Goal: Use online tool/utility: Utilize a website feature to perform a specific function

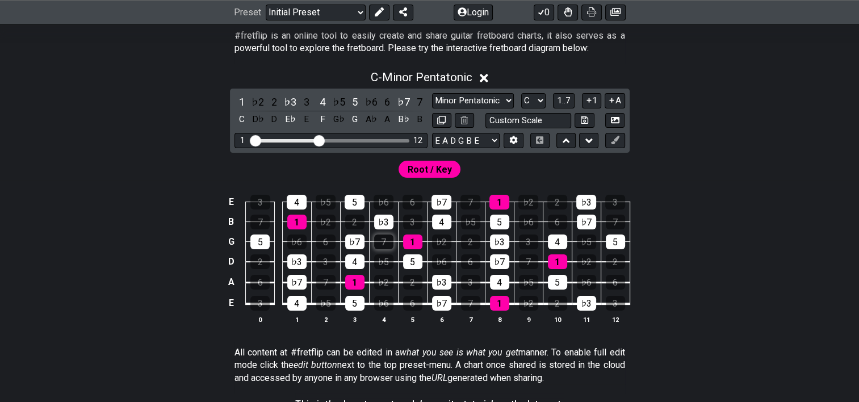
scroll to position [170, 0]
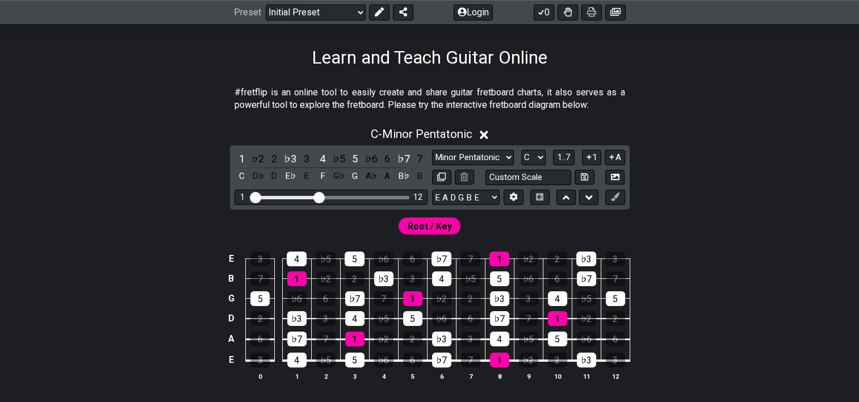
click at [436, 225] on span "Root / Key" at bounding box center [430, 226] width 44 height 16
drag, startPoint x: 320, startPoint y: 195, endPoint x: 378, endPoint y: 200, distance: 58.1
click at [378, 196] on input "Visible fret range" at bounding box center [330, 196] width 161 height 0
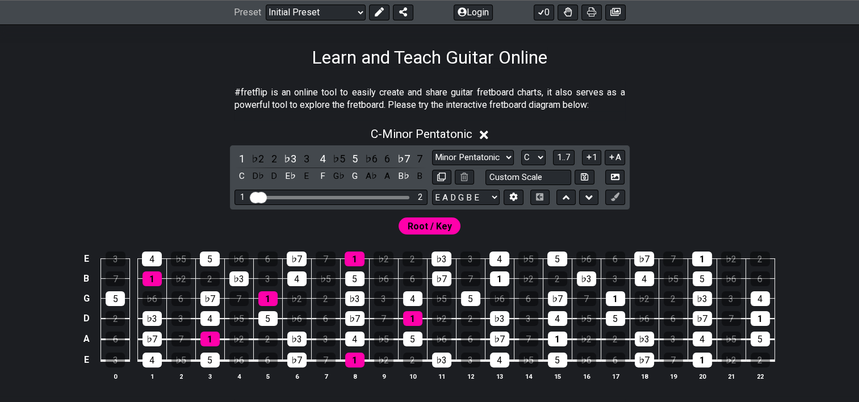
drag, startPoint x: 358, startPoint y: 196, endPoint x: 244, endPoint y: 193, distance: 114.2
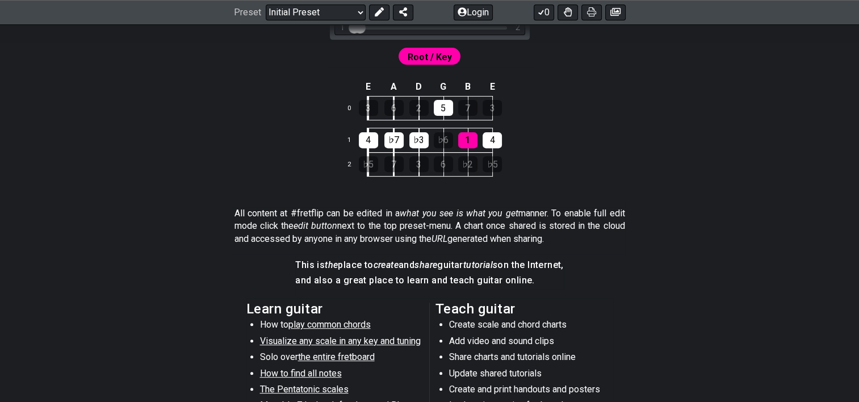
scroll to position [341, 0]
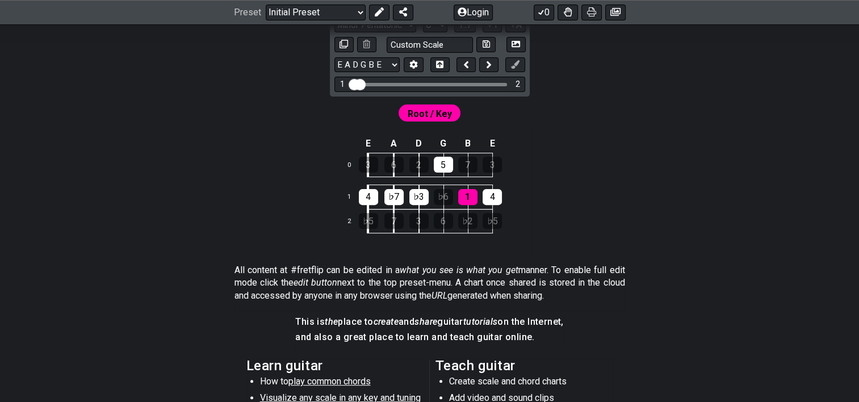
drag, startPoint x: 244, startPoint y: 213, endPoint x: 195, endPoint y: 176, distance: 61.2
click at [195, 177] on div "#fretflip is an online tool to easily create and share guitar fretboard charts,…" at bounding box center [429, 253] width 859 height 710
drag, startPoint x: 357, startPoint y: 83, endPoint x: 375, endPoint y: 83, distance: 18.2
click at [375, 83] on input "Visible fret range" at bounding box center [429, 83] width 161 height 0
click at [375, 83] on div "Visible fret range" at bounding box center [429, 84] width 155 height 3
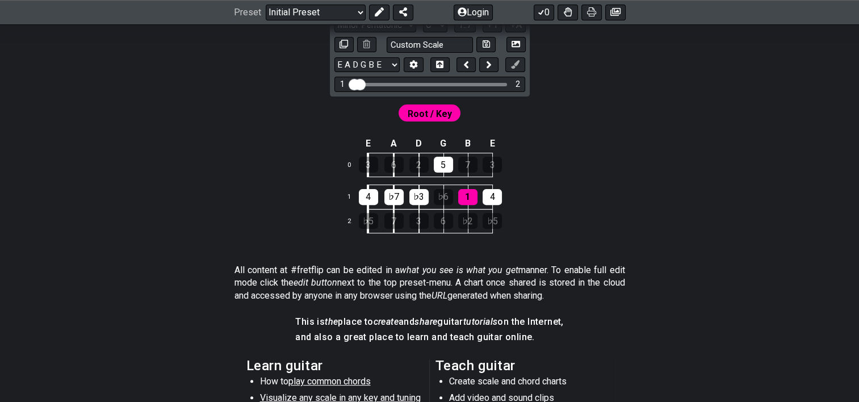
click at [383, 80] on div "1 2" at bounding box center [429, 84] width 191 height 15
click at [524, 83] on div "1 2" at bounding box center [429, 84] width 191 height 15
click at [484, 63] on button at bounding box center [488, 64] width 19 height 15
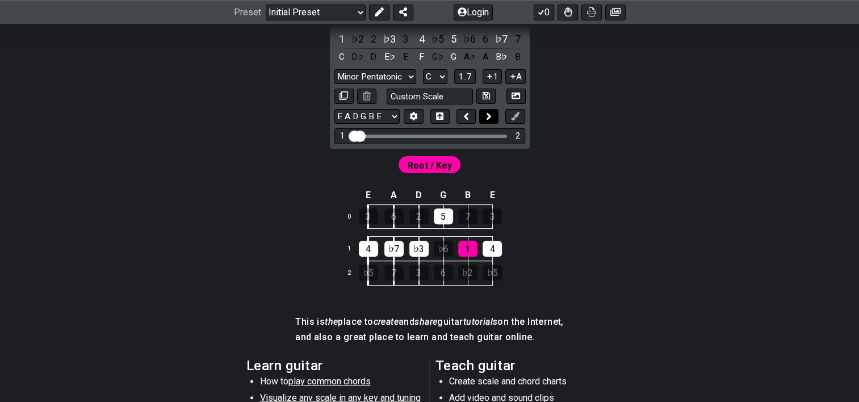
scroll to position [392, 0]
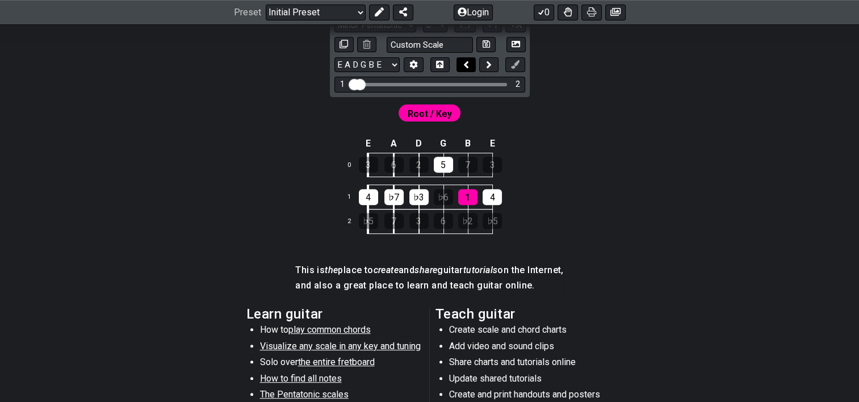
click at [468, 65] on icon at bounding box center [466, 64] width 6 height 11
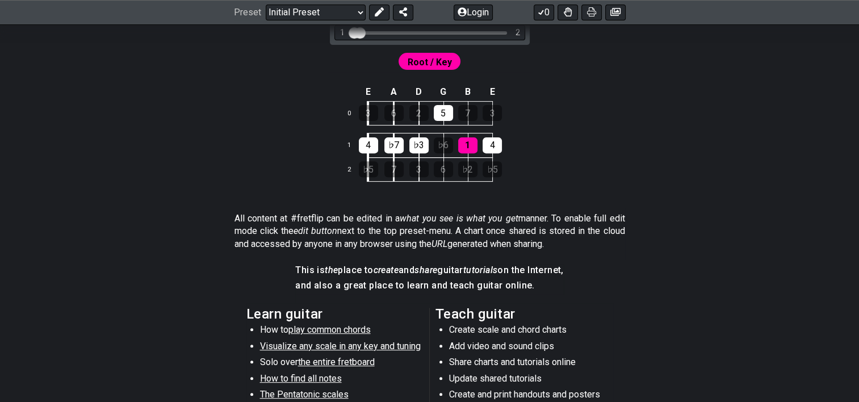
scroll to position [341, 0]
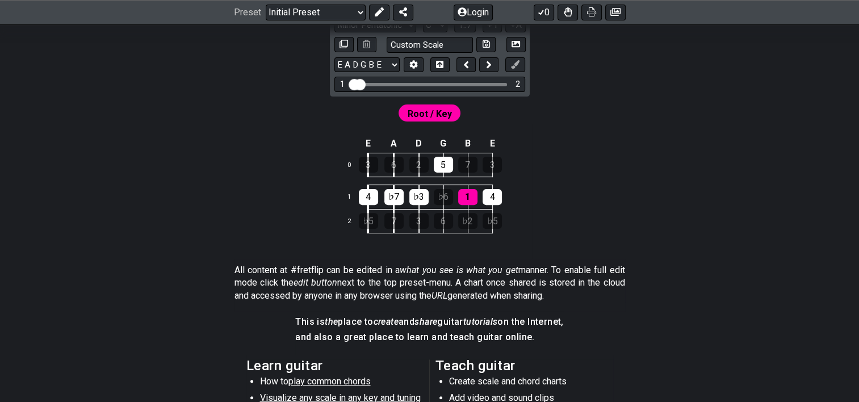
click at [386, 81] on div "1 2" at bounding box center [429, 84] width 191 height 15
drag, startPoint x: 357, startPoint y: 83, endPoint x: 392, endPoint y: 83, distance: 35.2
click at [392, 83] on input "Visible fret range" at bounding box center [429, 83] width 161 height 0
click at [392, 83] on div "Visible fret range" at bounding box center [429, 84] width 155 height 3
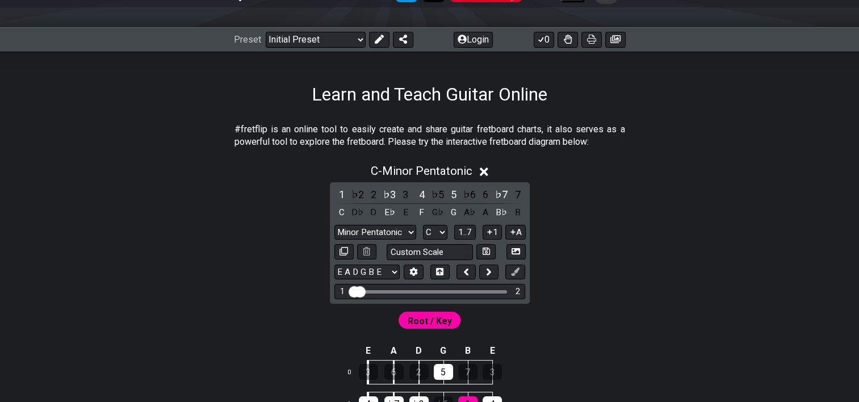
scroll to position [114, 0]
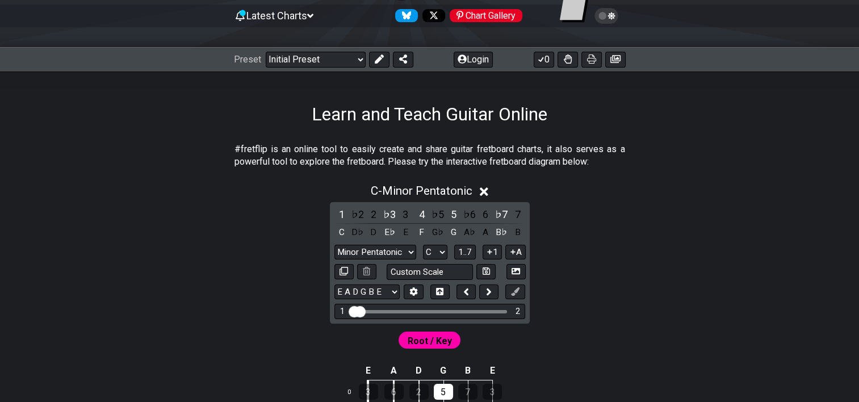
click at [487, 188] on icon at bounding box center [484, 192] width 9 height 12
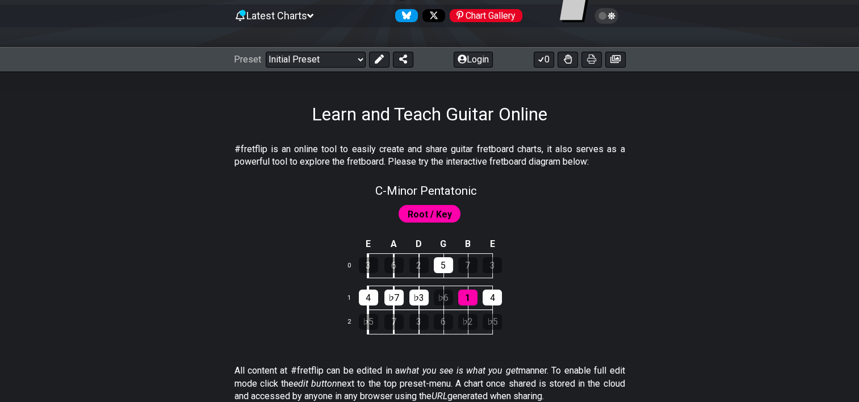
click at [442, 214] on span "Root / Key" at bounding box center [430, 214] width 44 height 16
click at [434, 213] on span "Root / Key" at bounding box center [430, 214] width 44 height 16
click at [416, 267] on div "2" at bounding box center [418, 265] width 19 height 16
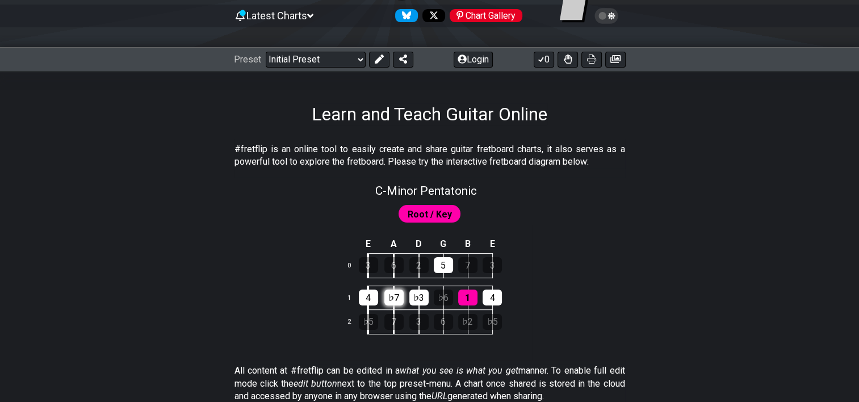
drag, startPoint x: 373, startPoint y: 296, endPoint x: 398, endPoint y: 297, distance: 25.0
click at [374, 296] on div "4" at bounding box center [368, 298] width 19 height 16
click at [400, 297] on div "♭7" at bounding box center [393, 298] width 19 height 16
click at [416, 297] on div "♭3" at bounding box center [418, 298] width 19 height 16
drag, startPoint x: 462, startPoint y: 300, endPoint x: 488, endPoint y: 297, distance: 26.2
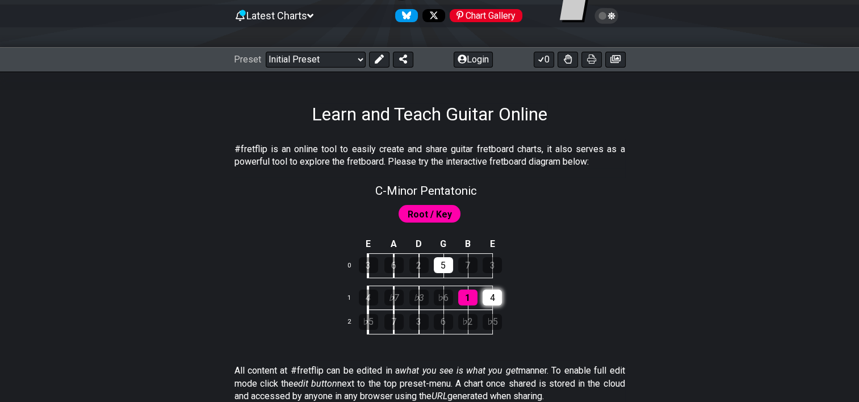
click at [463, 300] on div "1" at bounding box center [467, 298] width 19 height 16
click at [498, 297] on div "4" at bounding box center [492, 298] width 19 height 16
click at [445, 260] on div "5" at bounding box center [443, 265] width 19 height 16
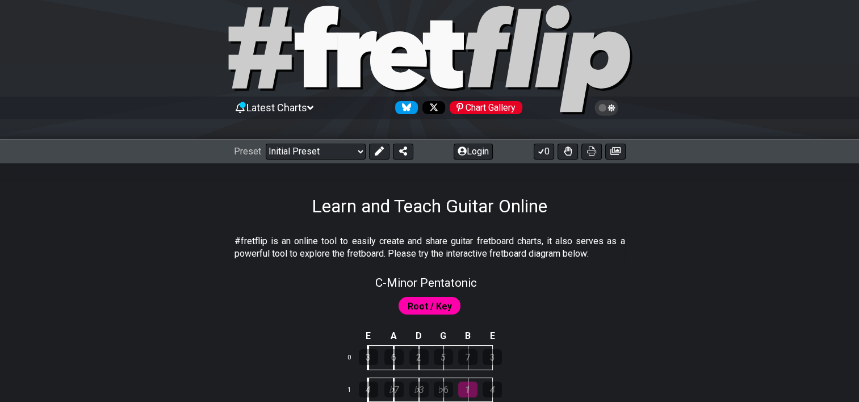
scroll to position [0, 0]
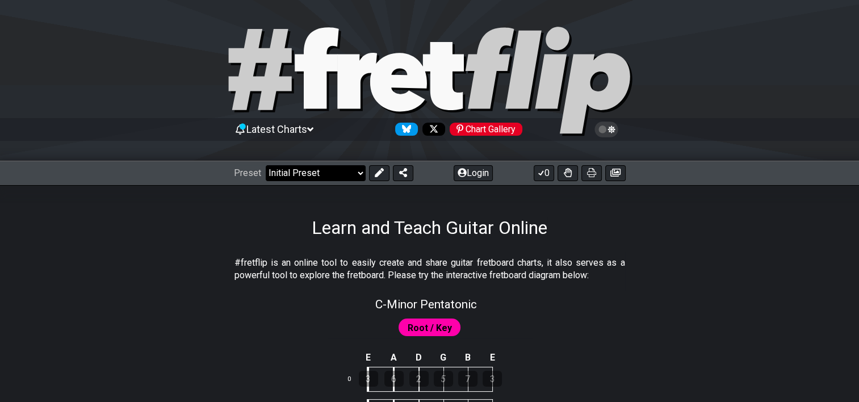
click at [359, 171] on select "Welcome to #fretflip! Initial Preset Custom Preset Minor Pentatonic Major Penta…" at bounding box center [316, 173] width 100 height 16
click at [266, 165] on select "Welcome to #fretflip! Initial Preset Custom Preset Minor Pentatonic Major Penta…" at bounding box center [316, 173] width 100 height 16
click at [361, 174] on select "Welcome to #fretflip! Initial Preset Custom Preset Minor Pentatonic Major Penta…" at bounding box center [316, 173] width 100 height 16
click at [662, 290] on section "#fretflip is an online tool to easily create and share guitar fretboard charts,…" at bounding box center [429, 271] width 859 height 39
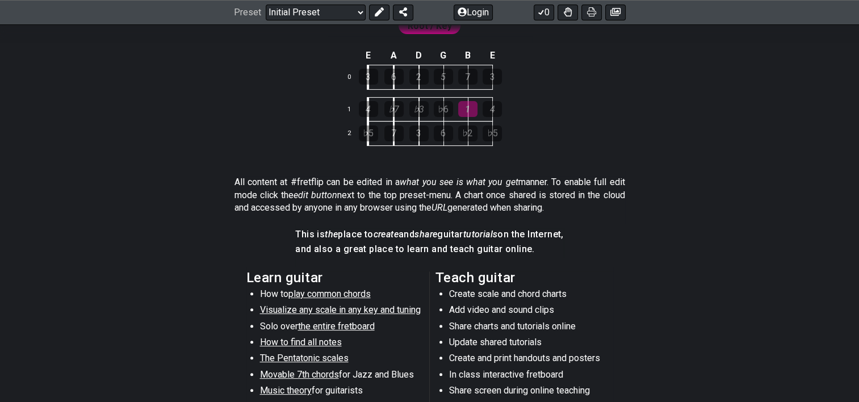
scroll to position [227, 0]
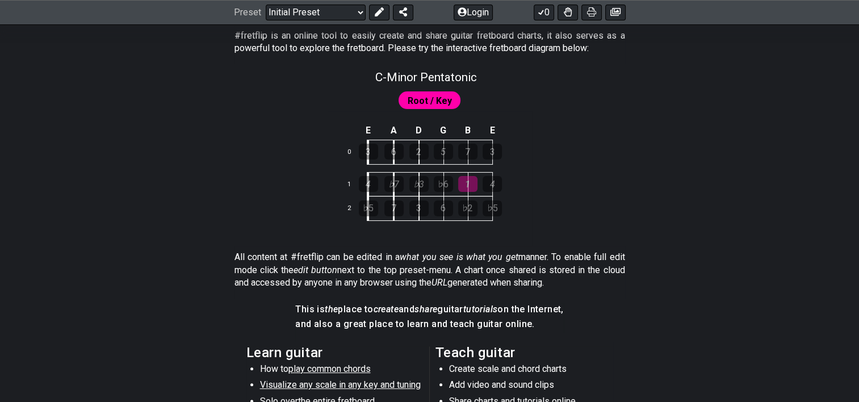
click at [429, 106] on span "Root / Key" at bounding box center [430, 101] width 44 height 16
click at [418, 93] on span "Root / Key" at bounding box center [430, 101] width 44 height 16
click at [444, 207] on div "6" at bounding box center [443, 208] width 19 height 16
click at [462, 204] on div "♭2" at bounding box center [467, 208] width 19 height 16
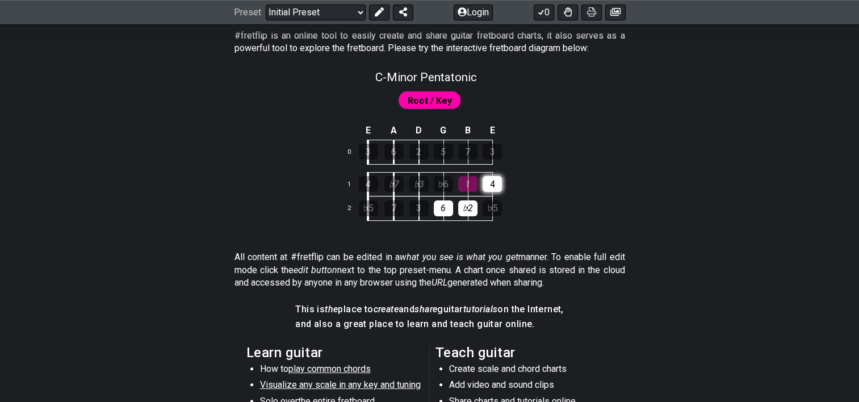
click at [493, 179] on div "4" at bounding box center [492, 184] width 19 height 16
click at [416, 206] on div "3" at bounding box center [418, 208] width 19 height 16
click at [437, 206] on div "6" at bounding box center [443, 208] width 19 height 16
click at [443, 208] on div "6" at bounding box center [443, 208] width 19 height 16
click at [475, 208] on div "♭2" at bounding box center [467, 208] width 19 height 16
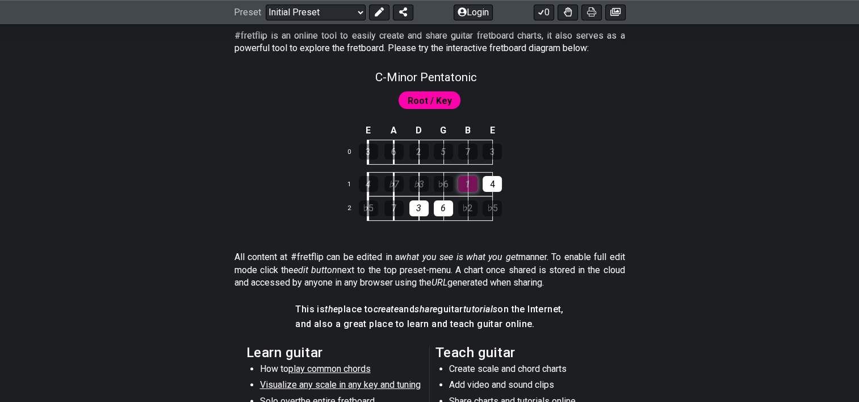
click at [472, 183] on div "1" at bounding box center [467, 184] width 19 height 16
click at [493, 182] on div "4" at bounding box center [492, 184] width 19 height 16
click at [491, 150] on div "3" at bounding box center [492, 152] width 19 height 16
click at [470, 176] on div "1" at bounding box center [467, 184] width 19 height 16
click at [466, 206] on div "♭2" at bounding box center [467, 208] width 19 height 16
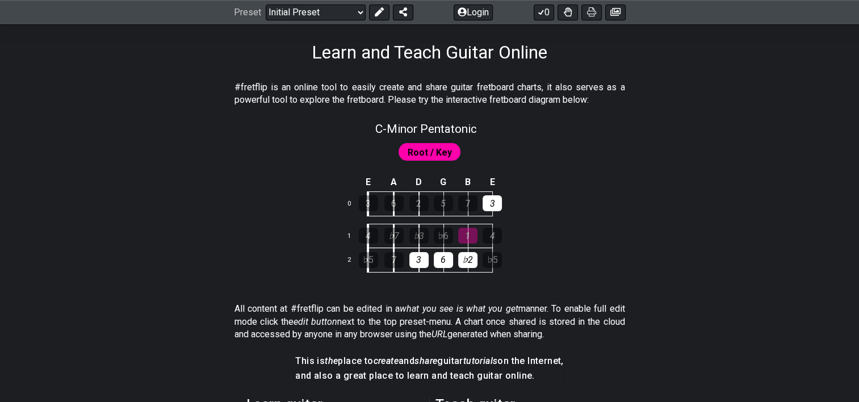
scroll to position [114, 0]
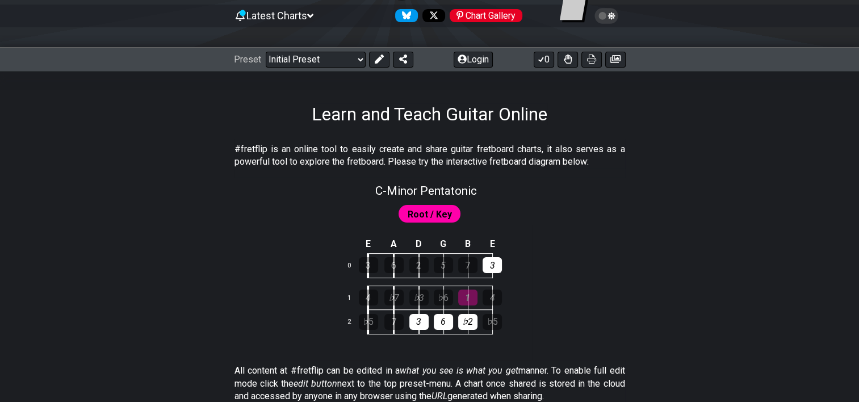
click at [306, 16] on span "Latest Charts" at bounding box center [276, 16] width 61 height 12
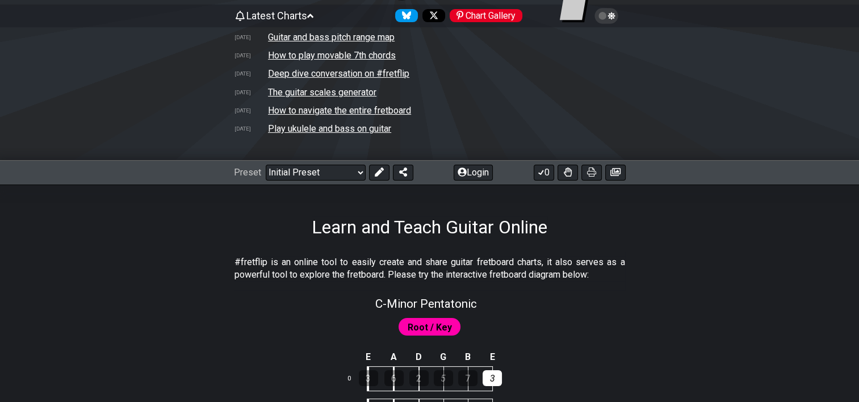
click at [304, 41] on td "Guitar and bass pitch range map" at bounding box center [331, 37] width 128 height 12
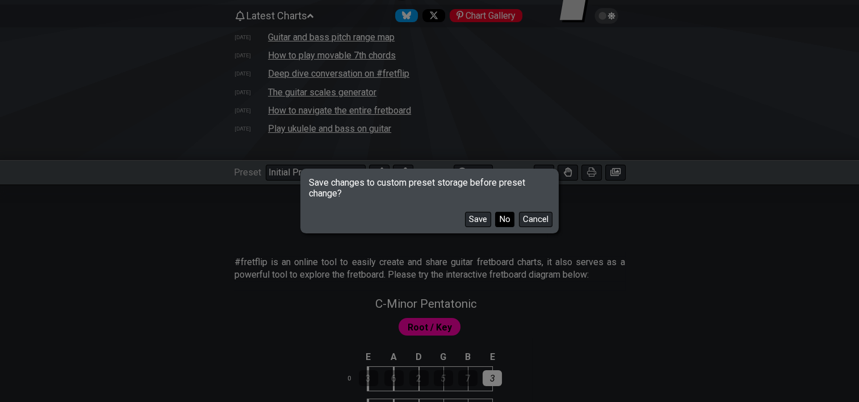
click at [506, 221] on button "No" at bounding box center [504, 219] width 19 height 15
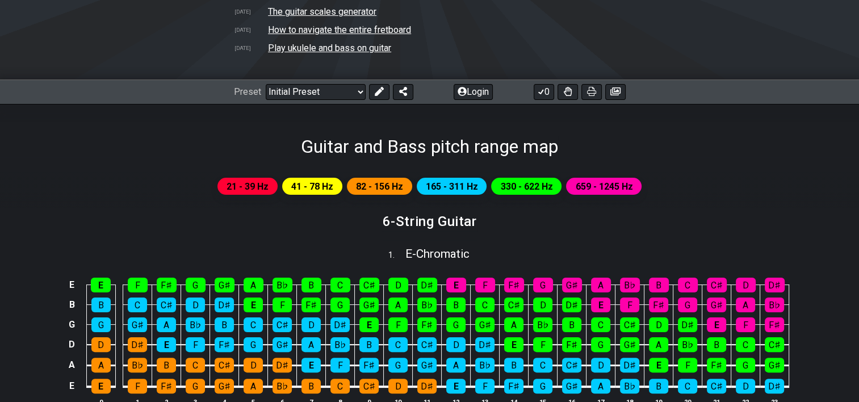
scroll to position [341, 0]
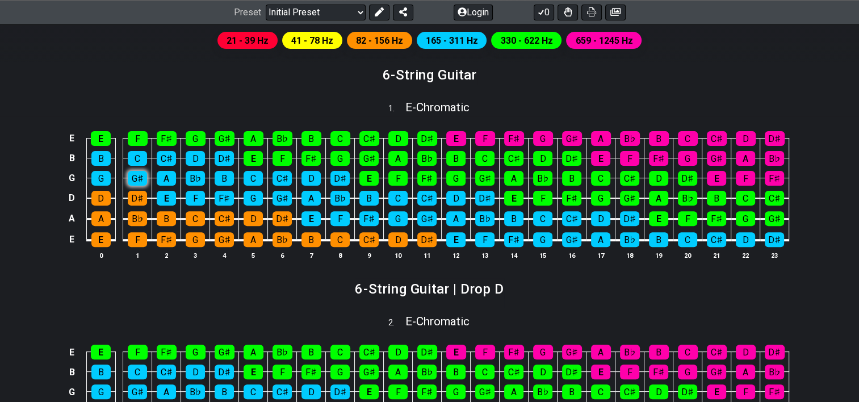
click at [132, 174] on div "G♯" at bounding box center [137, 178] width 19 height 15
click at [136, 154] on div "C" at bounding box center [137, 158] width 19 height 15
click at [102, 138] on div "E" at bounding box center [101, 138] width 20 height 15
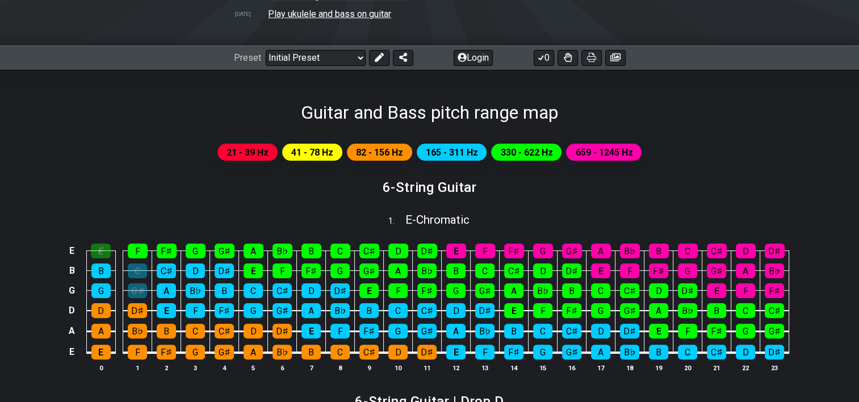
scroll to position [284, 0]
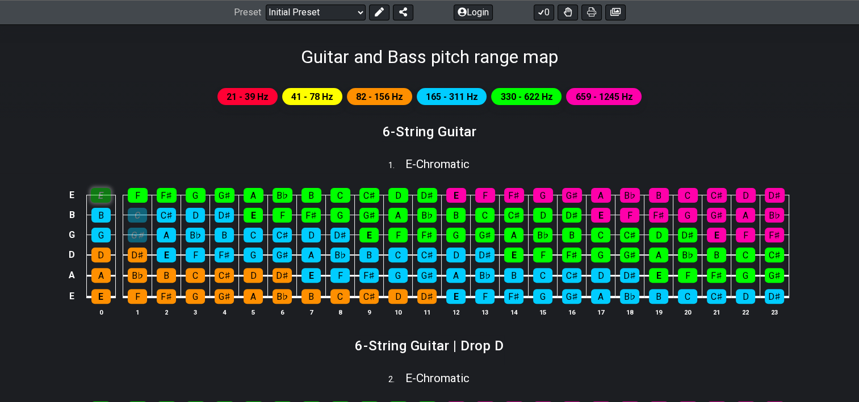
click at [106, 193] on div "E" at bounding box center [101, 195] width 20 height 15
click at [135, 211] on div "C" at bounding box center [137, 215] width 19 height 15
click at [141, 232] on div "G♯" at bounding box center [137, 235] width 19 height 15
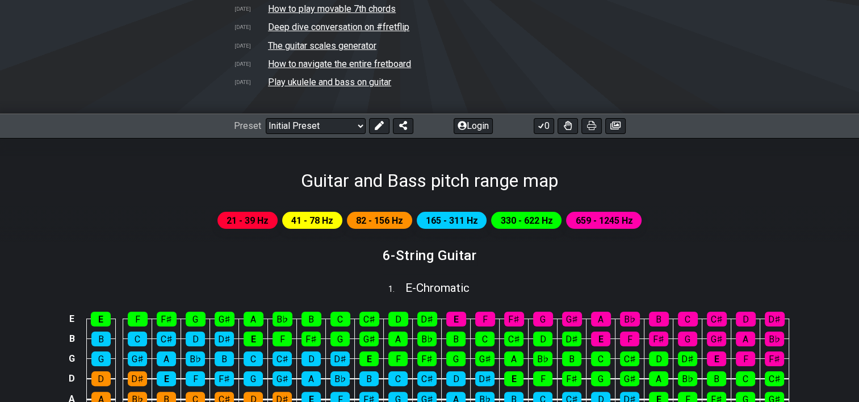
scroll to position [0, 0]
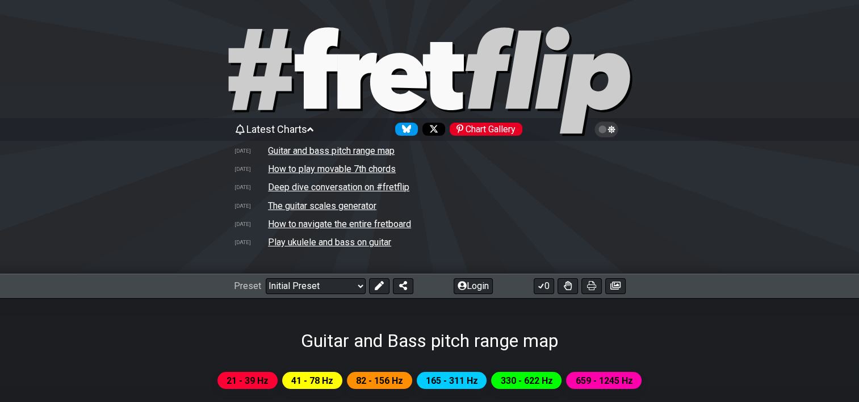
click at [340, 203] on td "The guitar scales generator" at bounding box center [322, 206] width 110 height 12
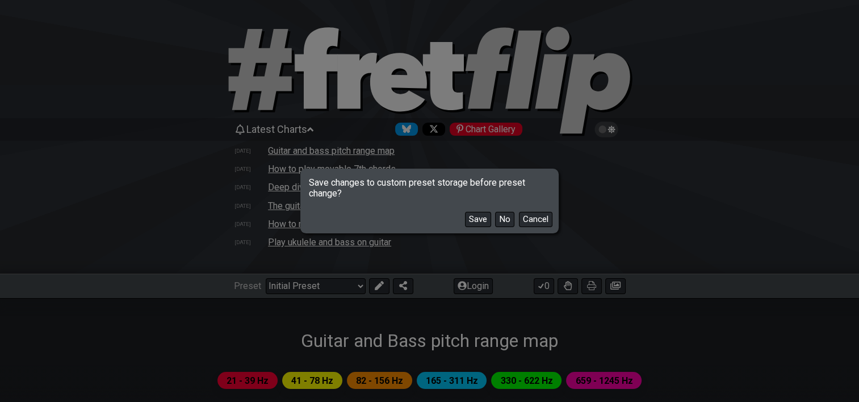
click at [500, 218] on button "No" at bounding box center [504, 219] width 19 height 15
select select "/guitar-scales-generator"
select select "A"
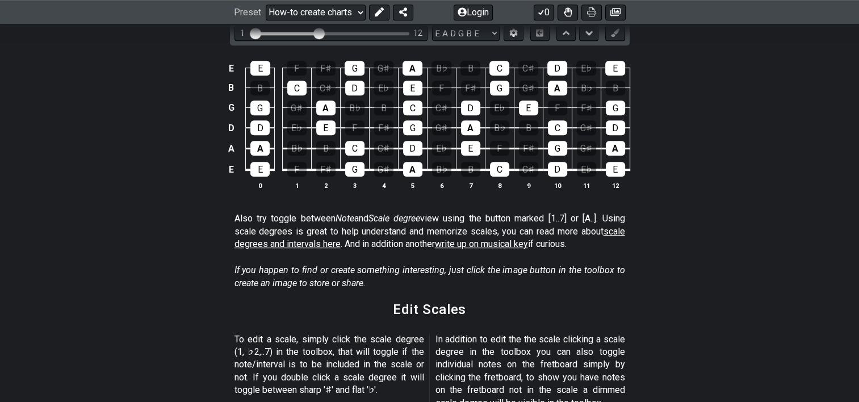
scroll to position [454, 0]
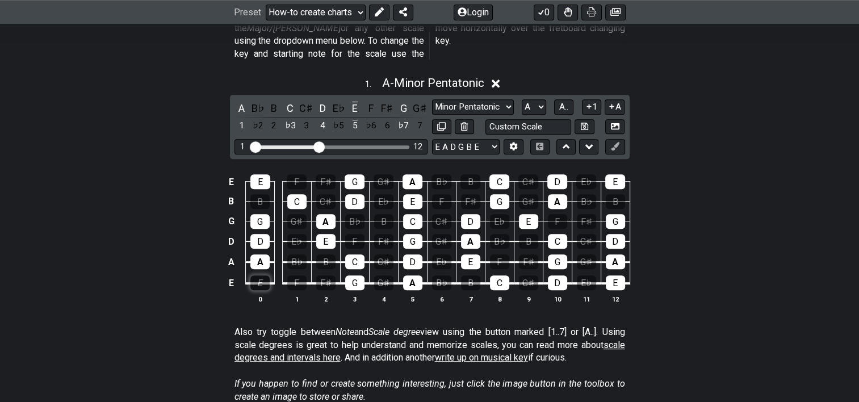
click at [263, 275] on div "E" at bounding box center [259, 282] width 19 height 15
click at [259, 275] on div "E" at bounding box center [259, 282] width 19 height 15
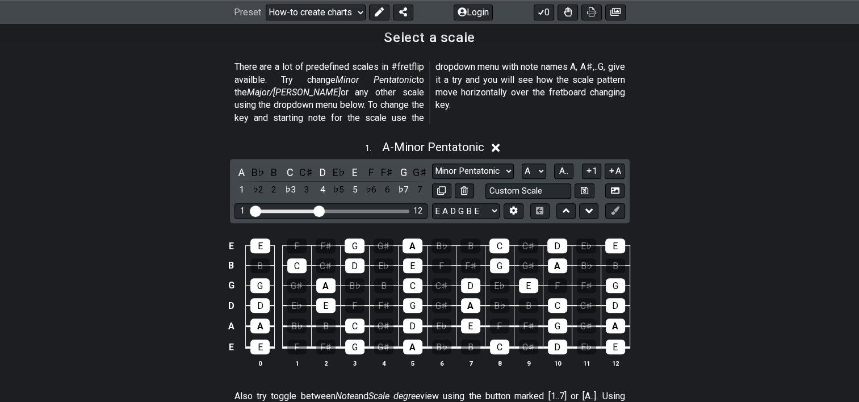
scroll to position [227, 0]
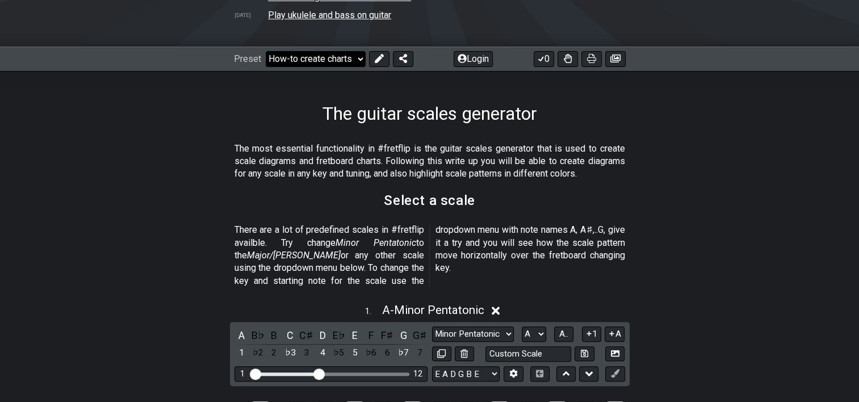
click at [359, 56] on select "Welcome to #fretflip! Initial Preset Custom Preset Minor Pentatonic Major Penta…" at bounding box center [316, 59] width 100 height 16
click at [266, 51] on select "Welcome to #fretflip! Initial Preset Custom Preset Minor Pentatonic Major Penta…" at bounding box center [316, 59] width 100 height 16
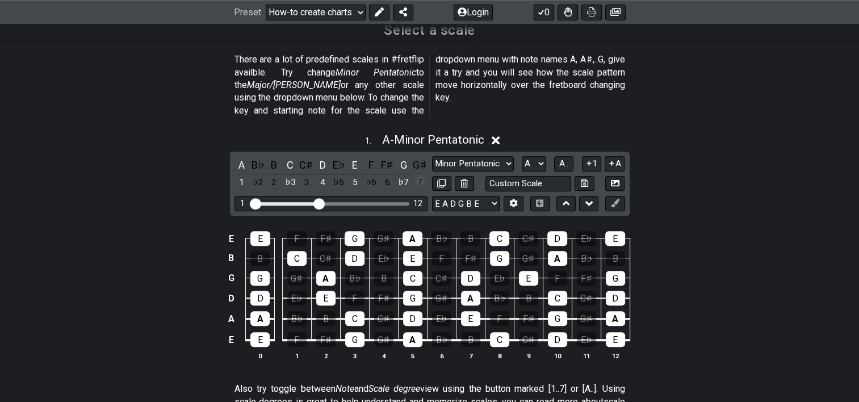
scroll to position [0, 0]
